Goal: Task Accomplishment & Management: Use online tool/utility

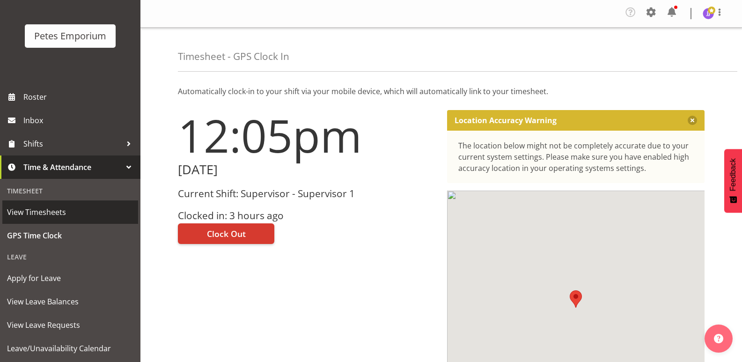
scroll to position [67, 0]
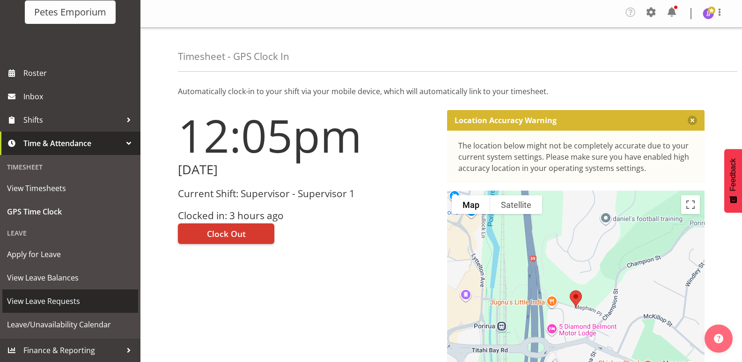
click at [89, 301] on span "View Leave Requests" at bounding box center [70, 301] width 126 height 14
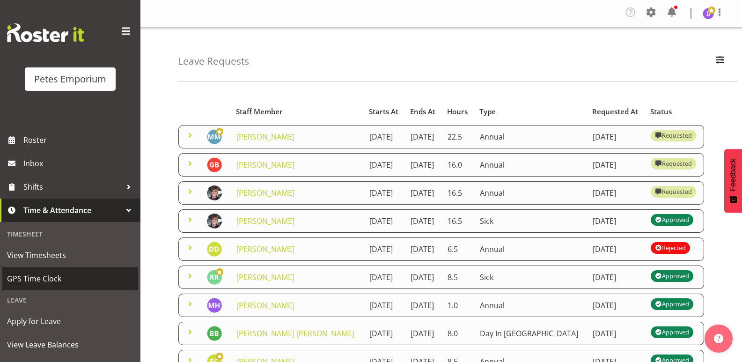
click at [62, 278] on span "GPS Time Clock" at bounding box center [70, 279] width 126 height 14
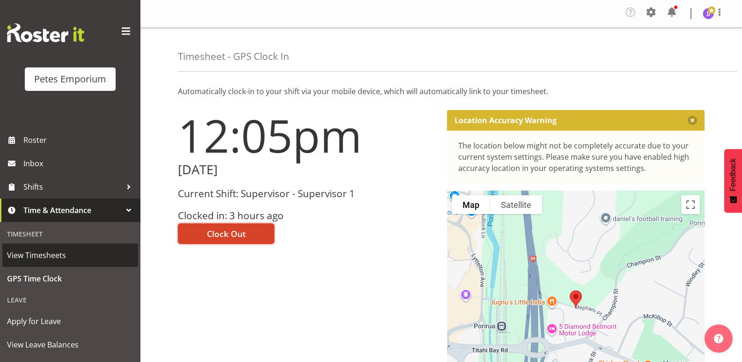
click at [247, 238] on button "Clock Out" at bounding box center [226, 233] width 96 height 21
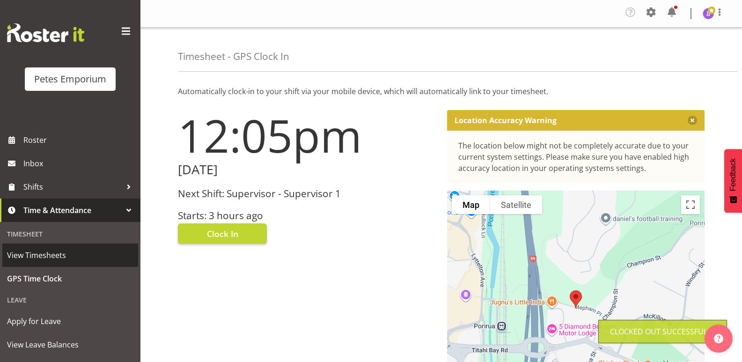
click at [709, 17] on img at bounding box center [708, 13] width 11 height 11
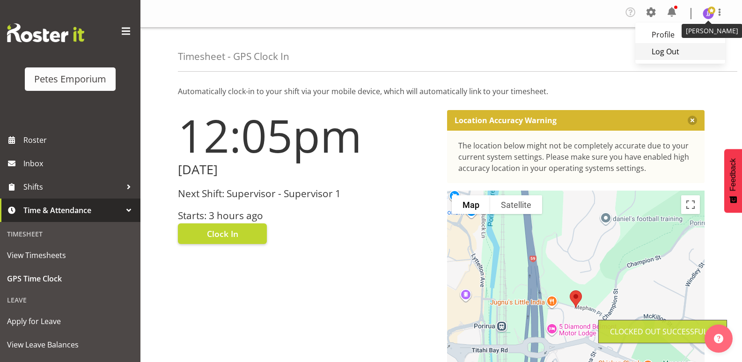
click at [675, 49] on link "Log Out" at bounding box center [681, 51] width 90 height 17
